Goal: Task Accomplishment & Management: Use online tool/utility

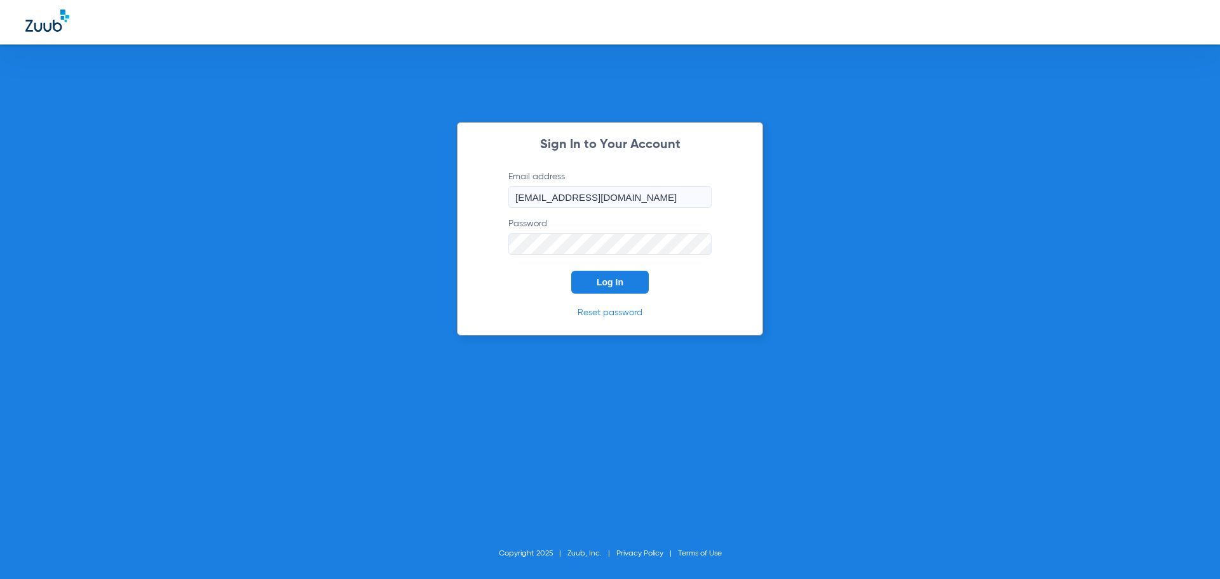
click at [578, 276] on button "Log In" at bounding box center [610, 282] width 78 height 23
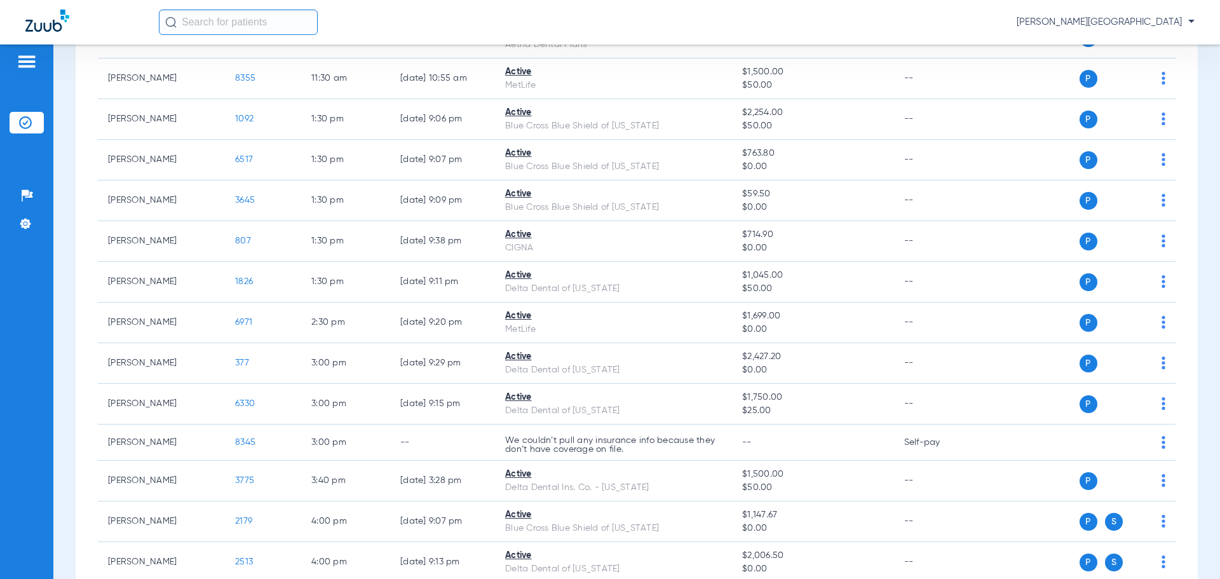
scroll to position [864, 0]
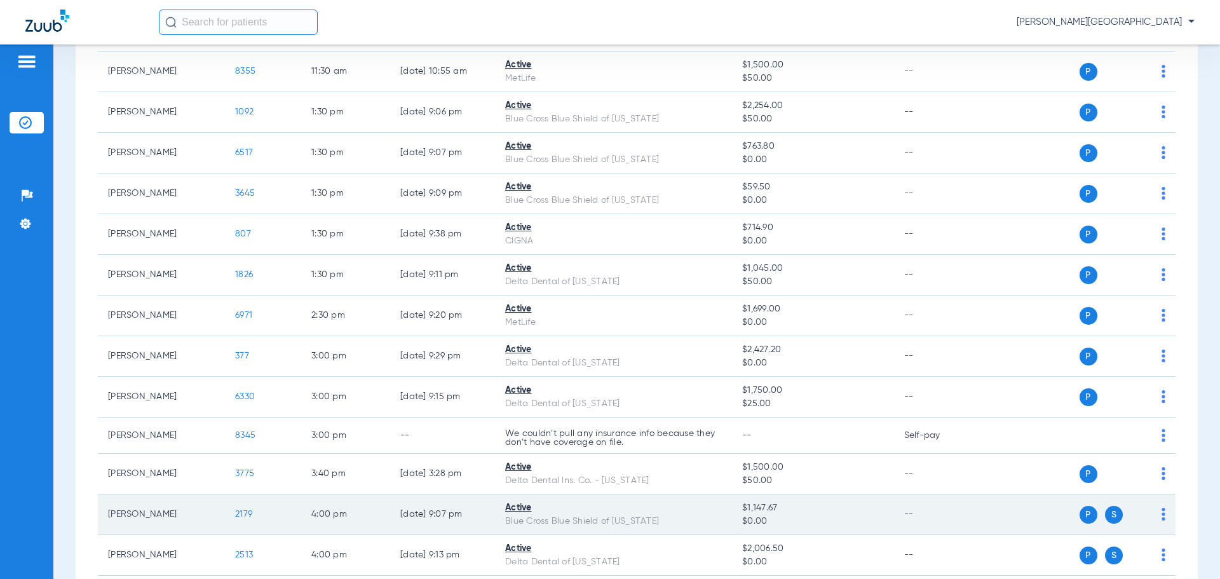
click at [240, 516] on span "2179" at bounding box center [243, 514] width 17 height 9
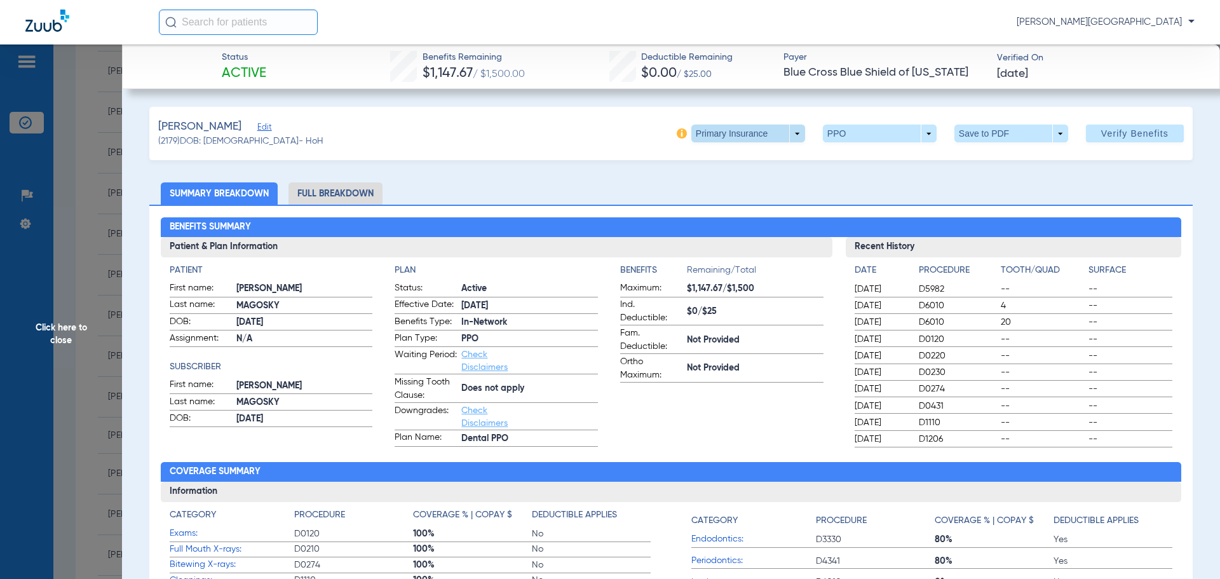
click at [749, 139] on span at bounding box center [748, 133] width 31 height 31
click at [743, 183] on span "Secondary Insurance" at bounding box center [735, 184] width 84 height 9
click at [744, 135] on span at bounding box center [748, 133] width 31 height 31
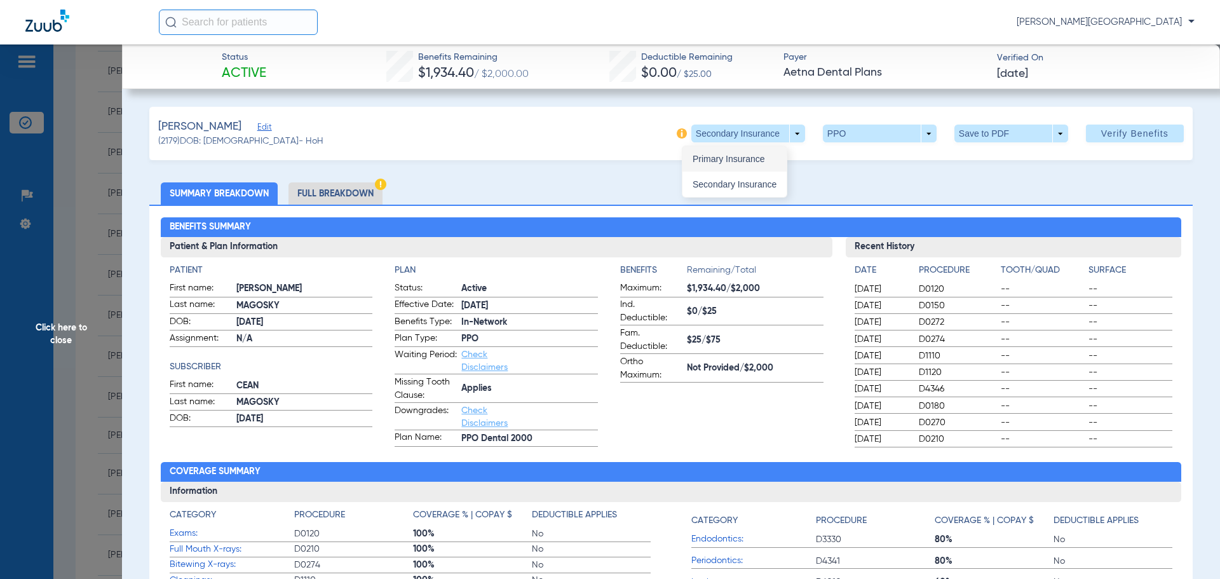
click at [738, 153] on button "Primary Insurance" at bounding box center [734, 158] width 104 height 25
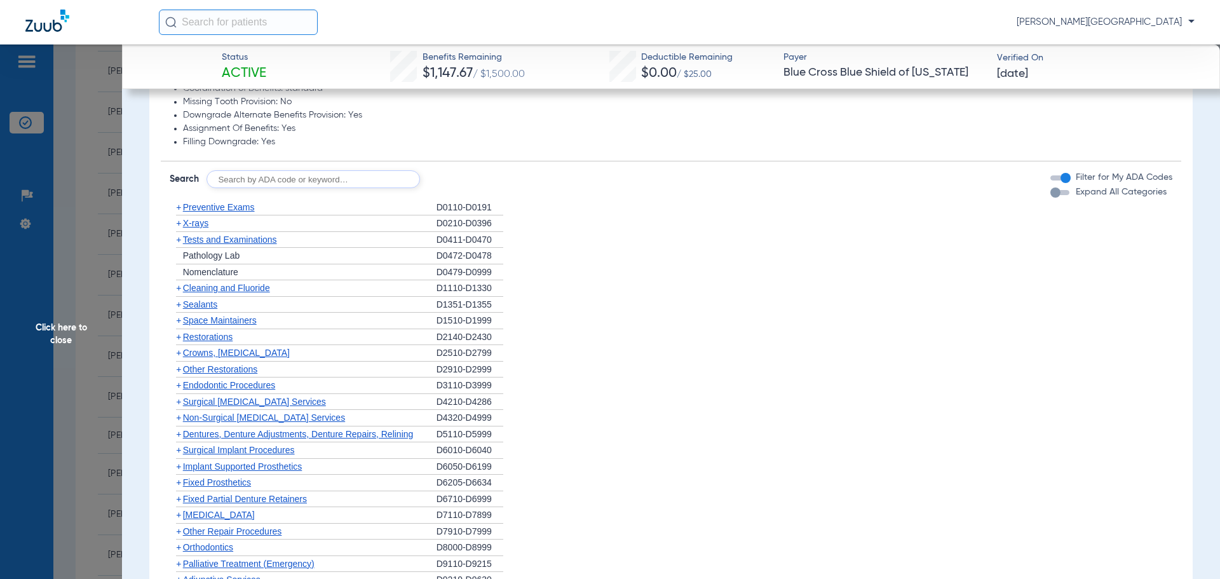
scroll to position [698, 0]
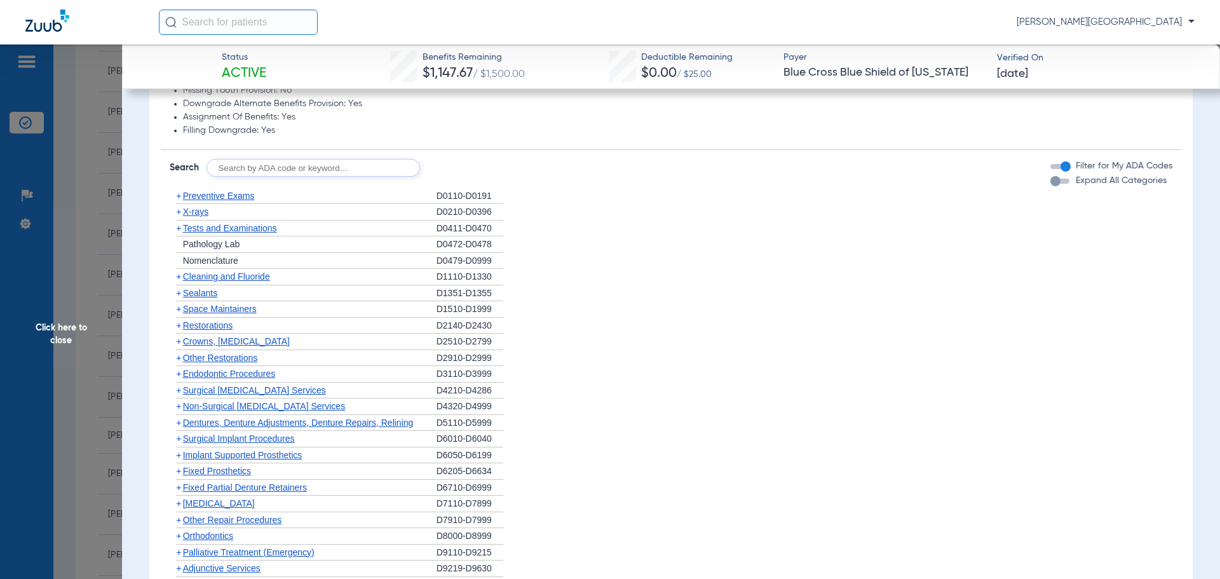
click at [177, 280] on span "+" at bounding box center [178, 276] width 5 height 10
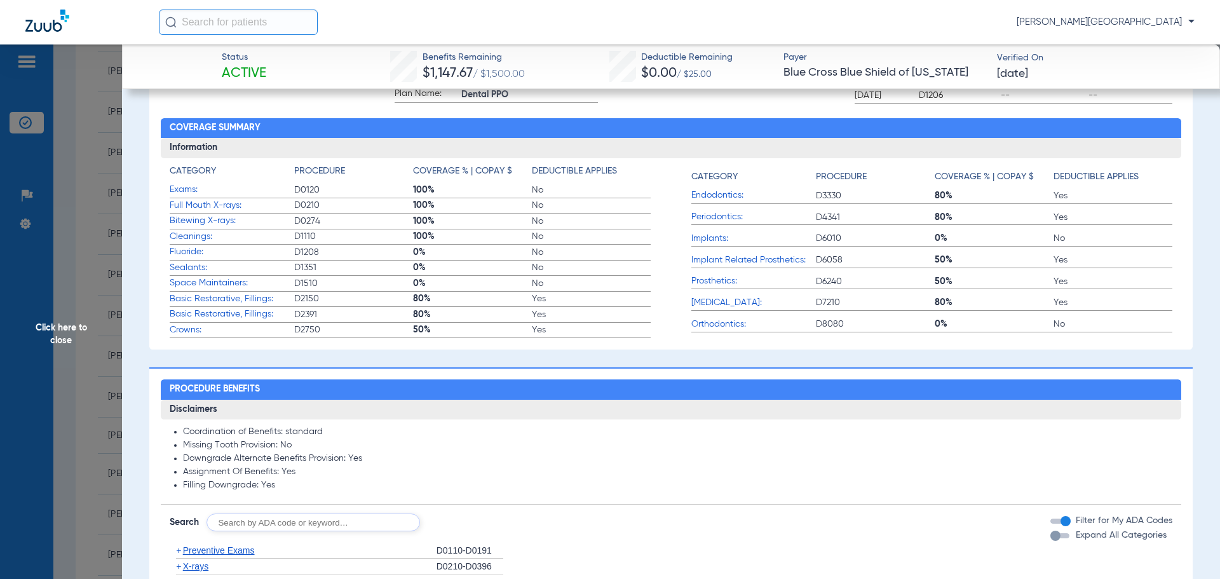
scroll to position [338, 0]
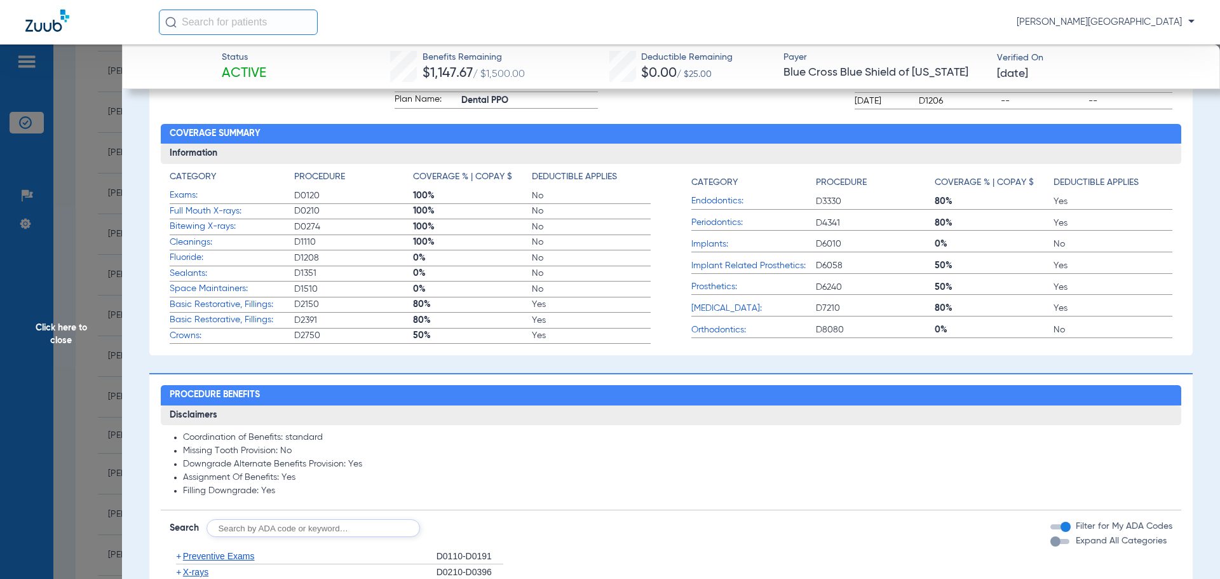
click at [49, 341] on span "Click here to close" at bounding box center [61, 333] width 122 height 579
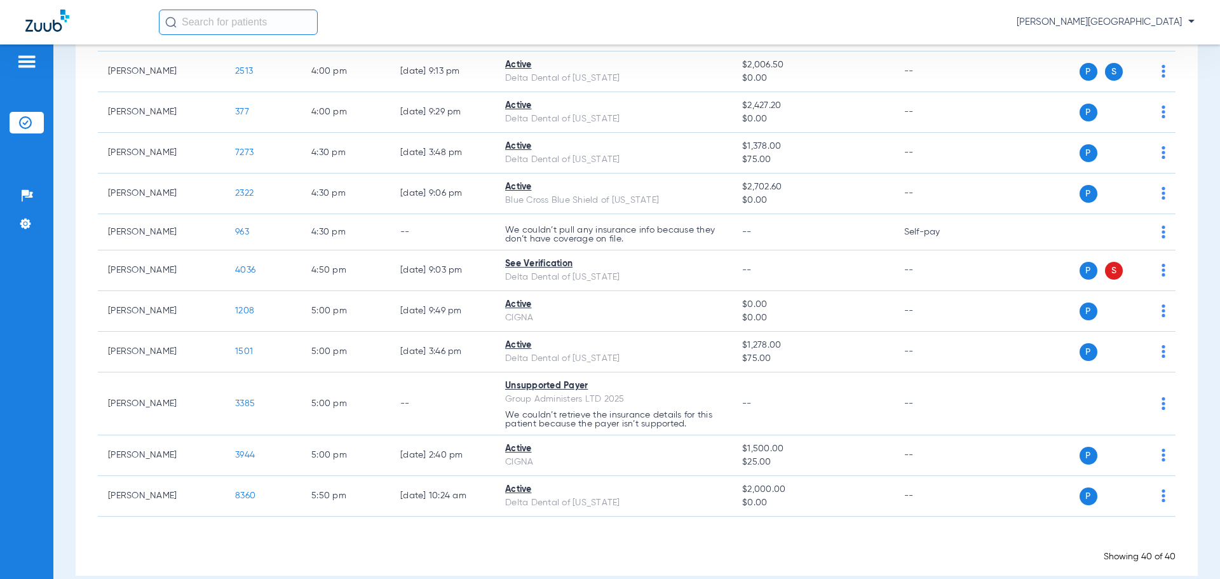
scroll to position [1357, 0]
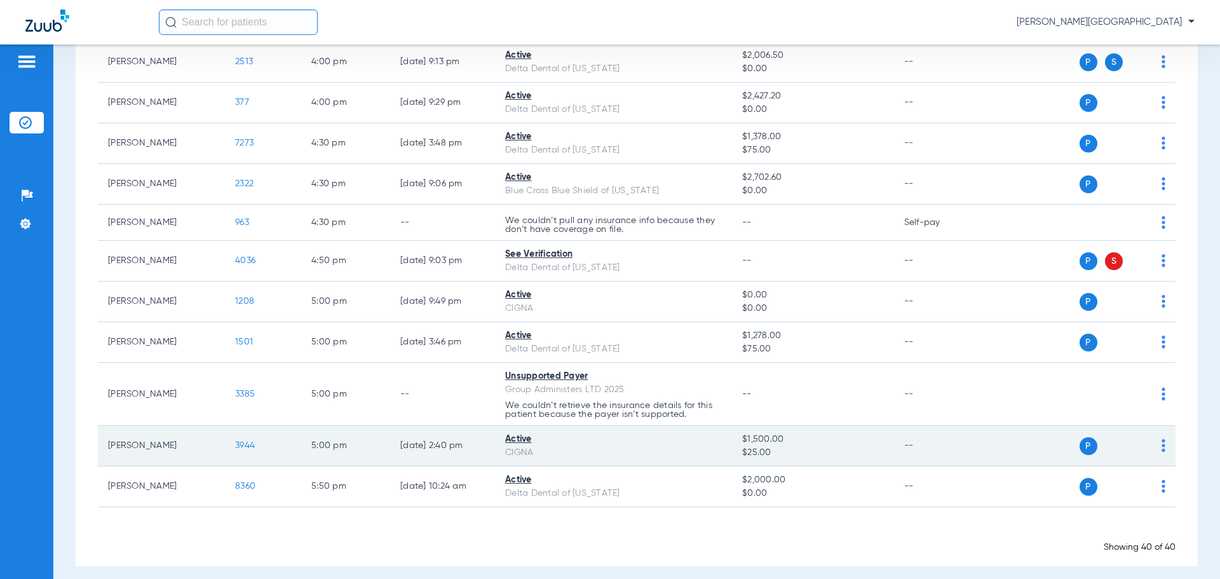
click at [249, 445] on span "3944" at bounding box center [245, 445] width 20 height 9
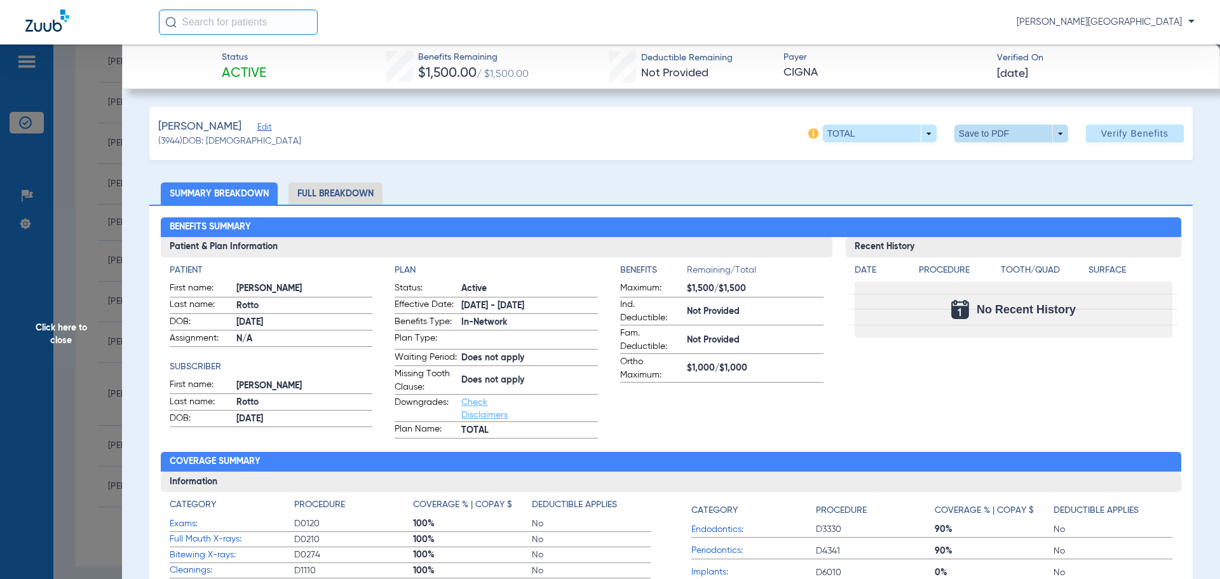
click at [1022, 126] on span at bounding box center [1011, 134] width 114 height 18
click at [993, 159] on span "Save to PDF" at bounding box center [1006, 158] width 50 height 9
click at [87, 299] on span "Click here to close" at bounding box center [61, 333] width 122 height 579
